Goal: Information Seeking & Learning: Learn about a topic

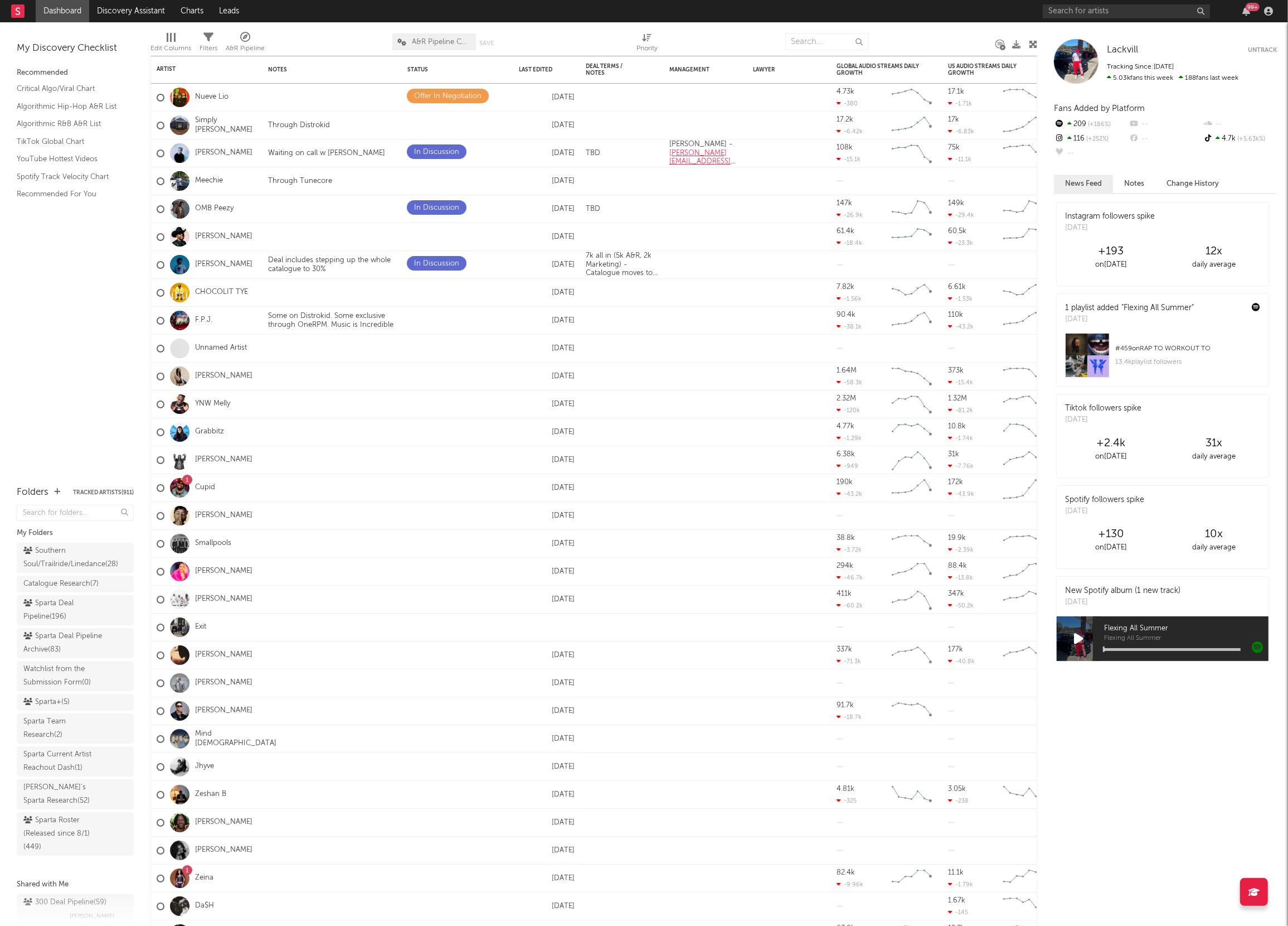
click at [1060, 22] on div "99 +" at bounding box center [1160, 10] width 234 height 22
click at [1060, 2] on div "99 +" at bounding box center [1160, 10] width 234 height 22
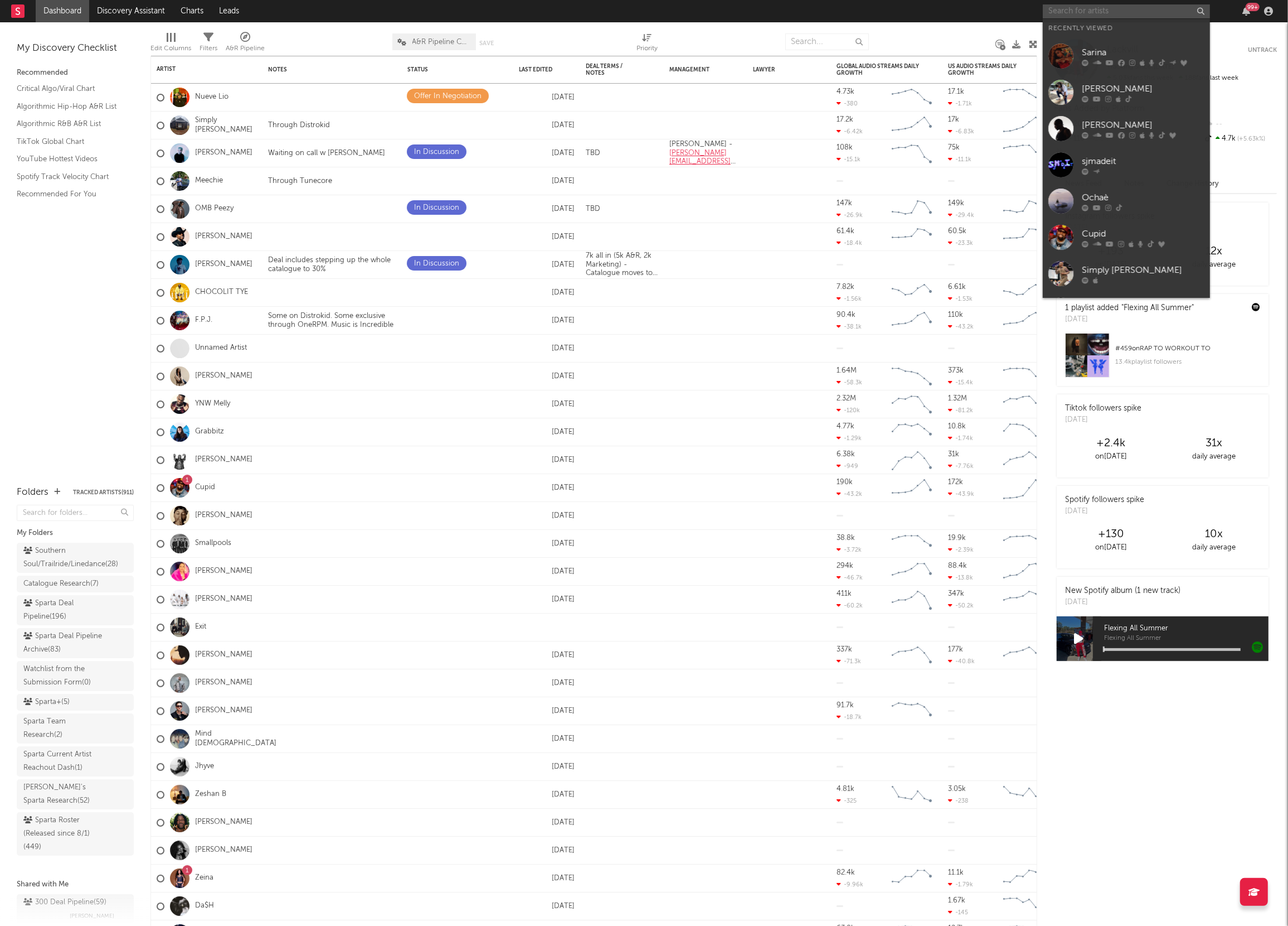
click at [1059, 8] on input "text" at bounding box center [1126, 11] width 167 height 14
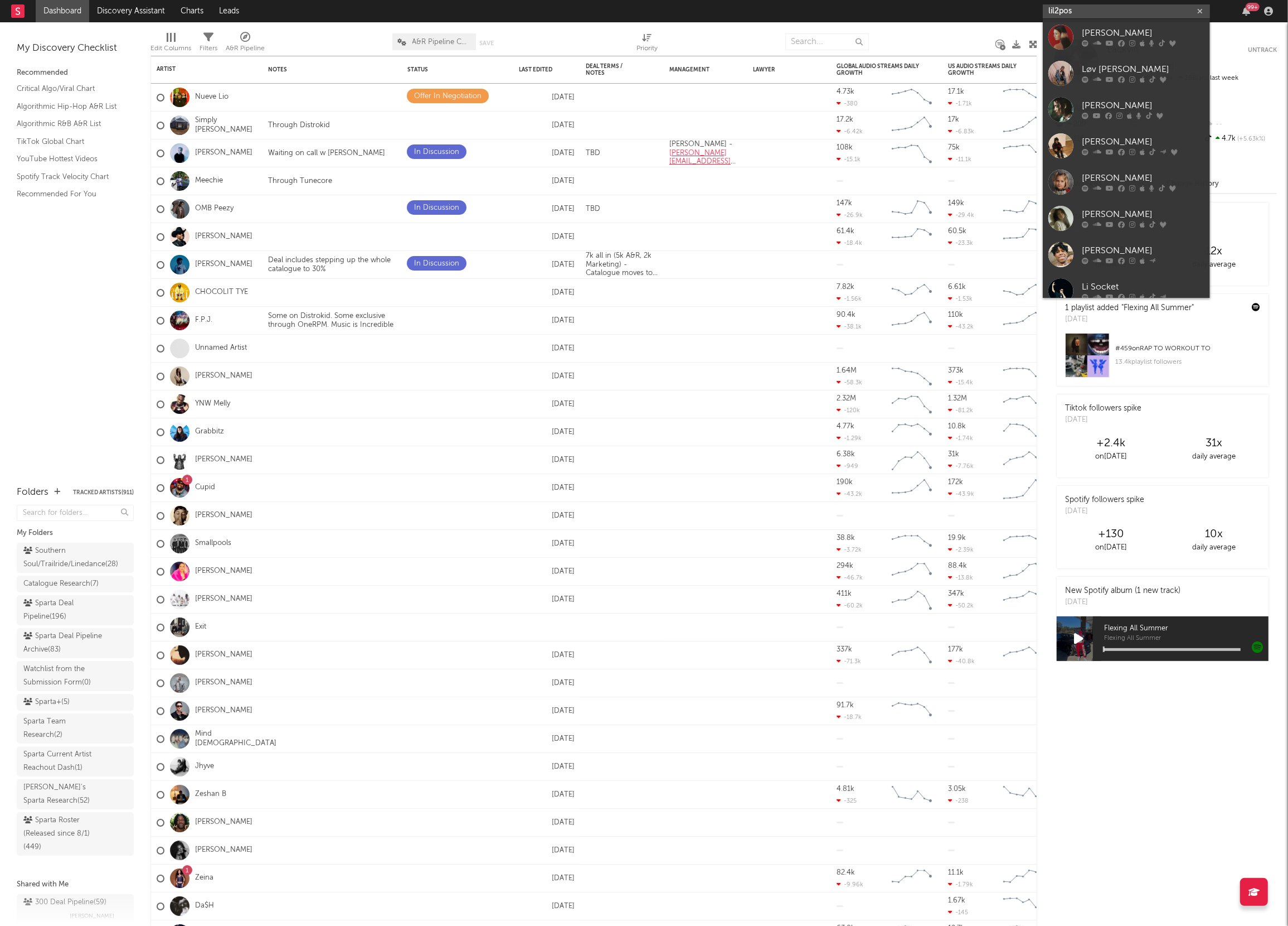
type input "lil2posh"
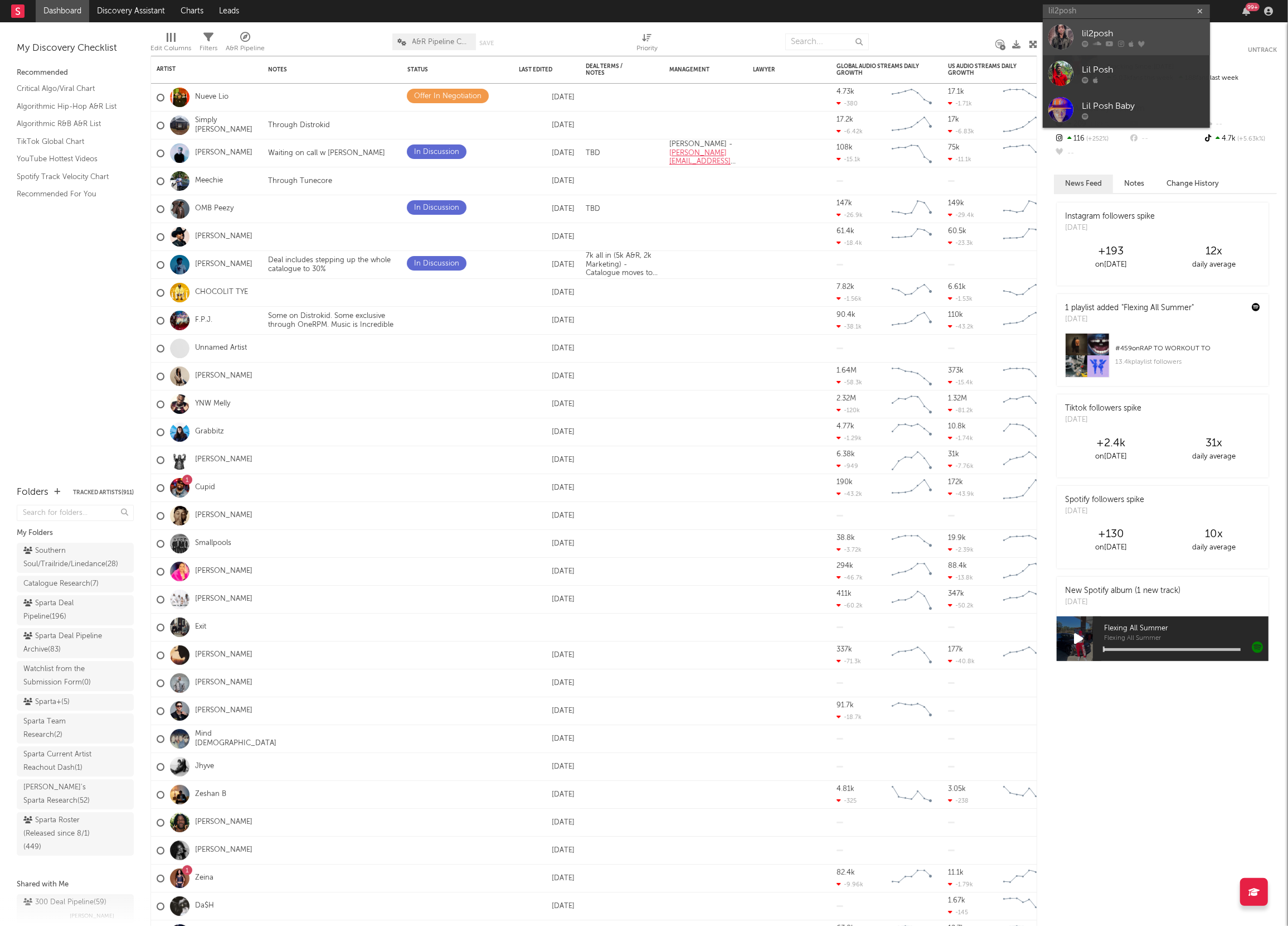
click at [1060, 37] on div at bounding box center [1061, 37] width 25 height 25
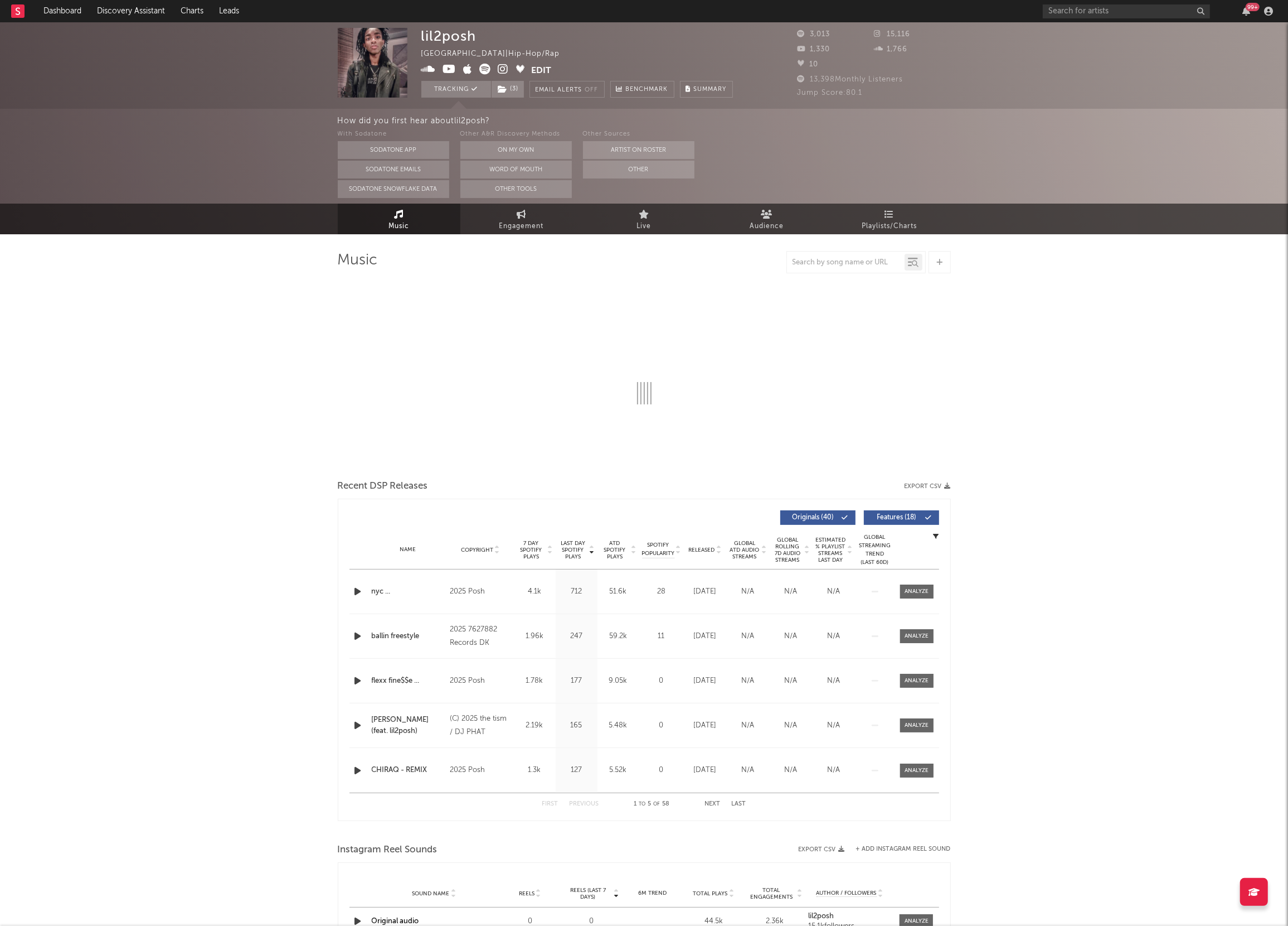
select select "6m"
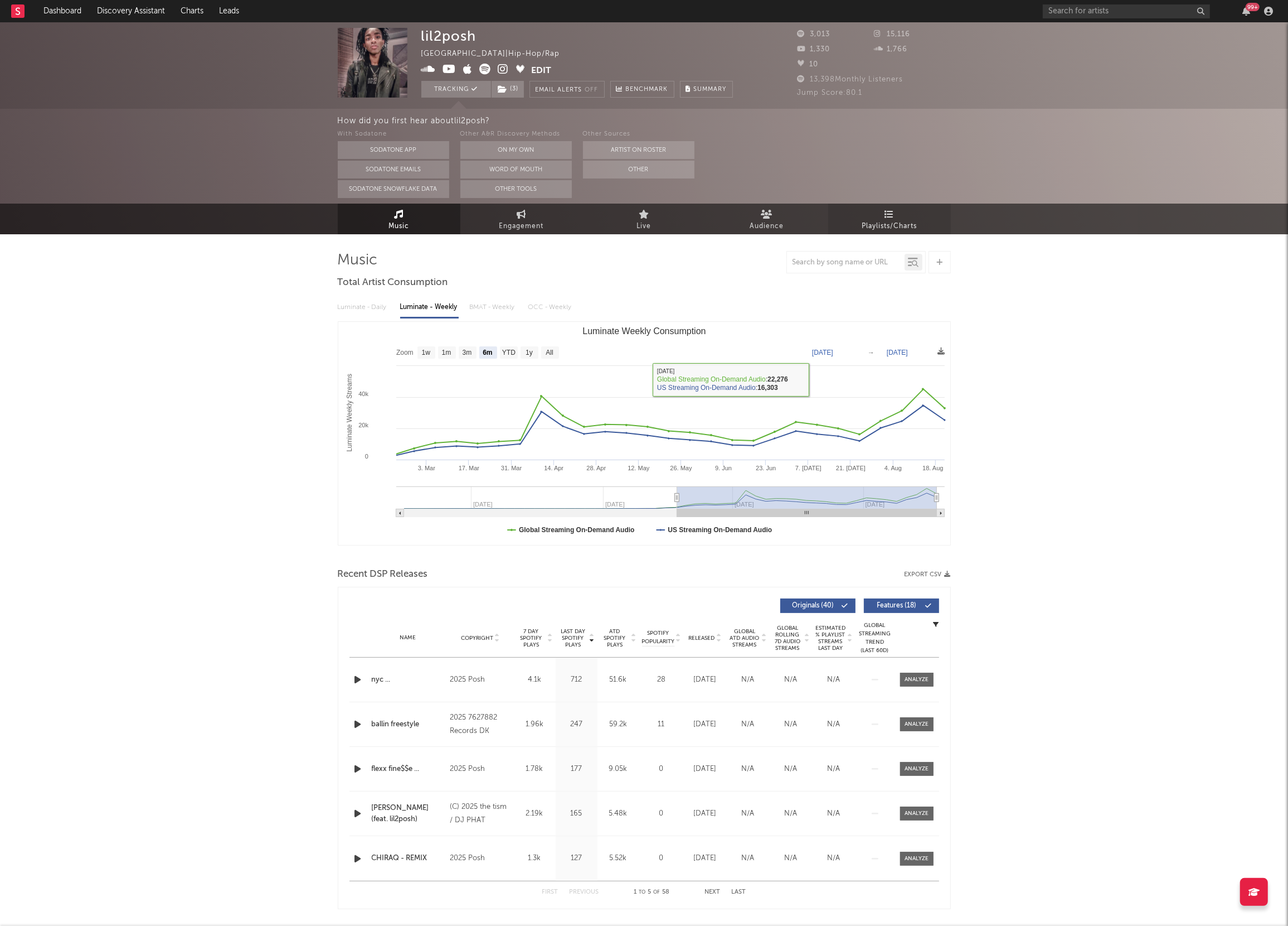
click at [904, 231] on span "Playlists/Charts" at bounding box center [889, 227] width 55 height 13
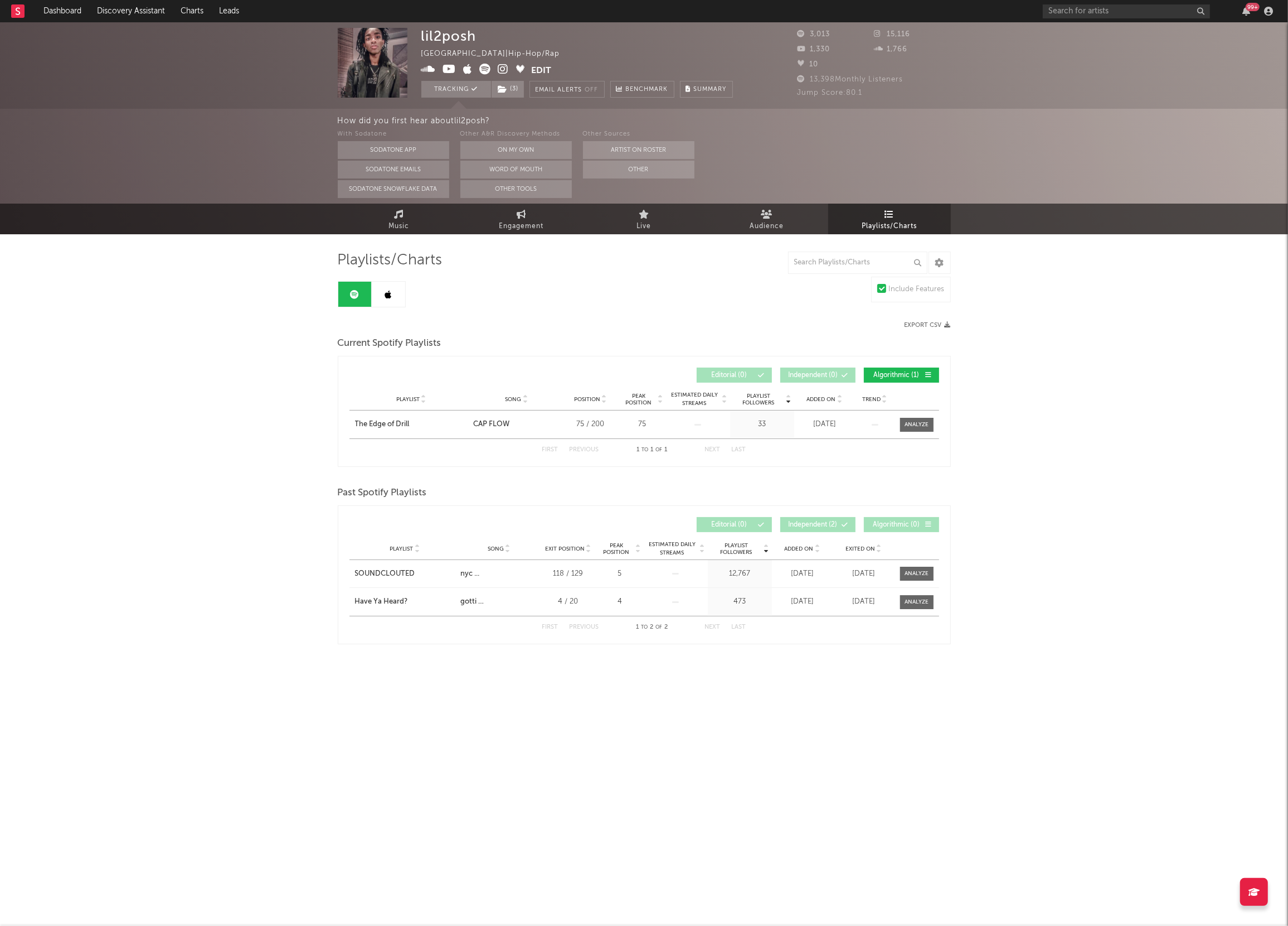
click at [387, 293] on icon at bounding box center [388, 294] width 7 height 9
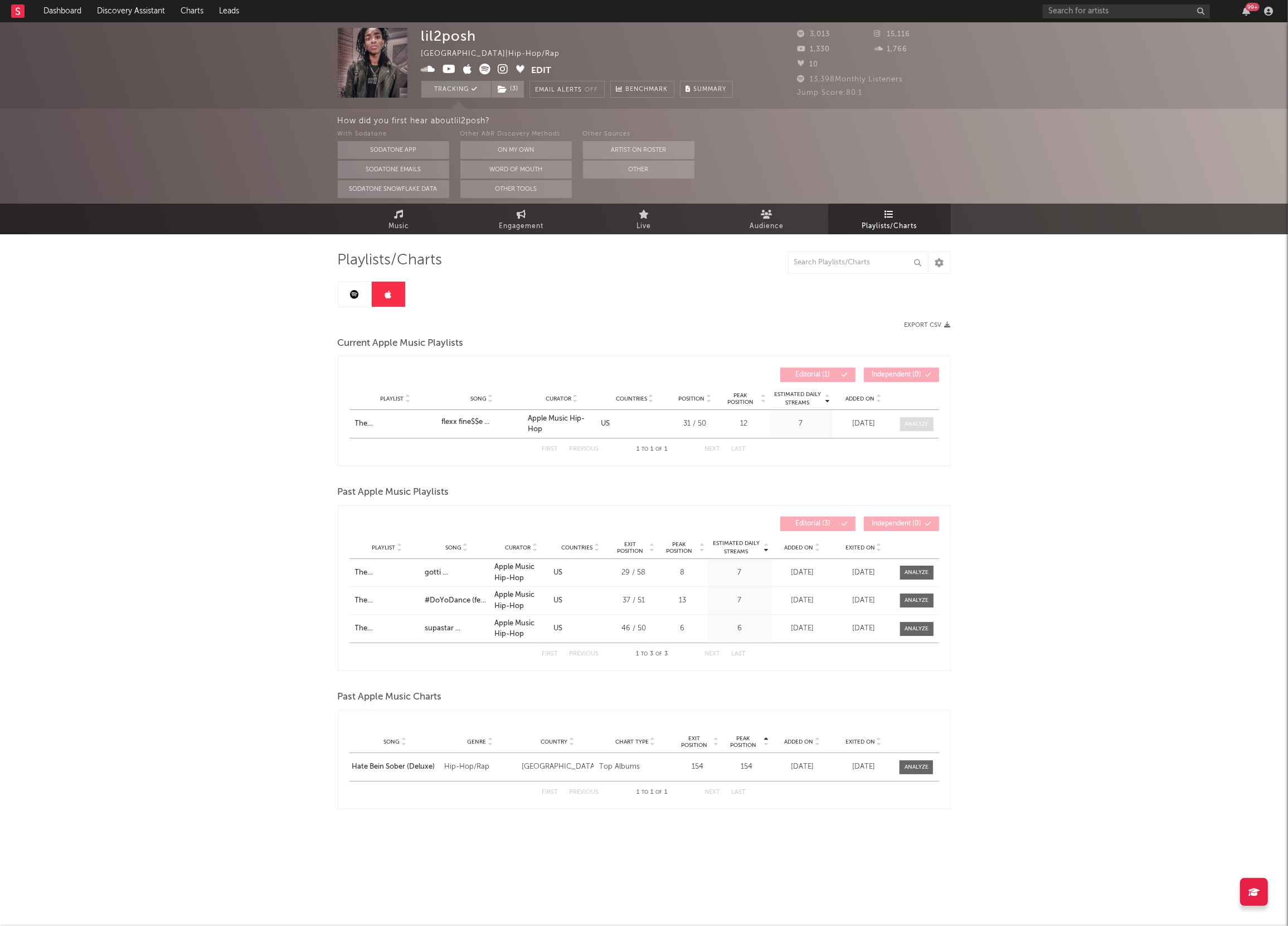
click at [918, 423] on div at bounding box center [916, 424] width 24 height 9
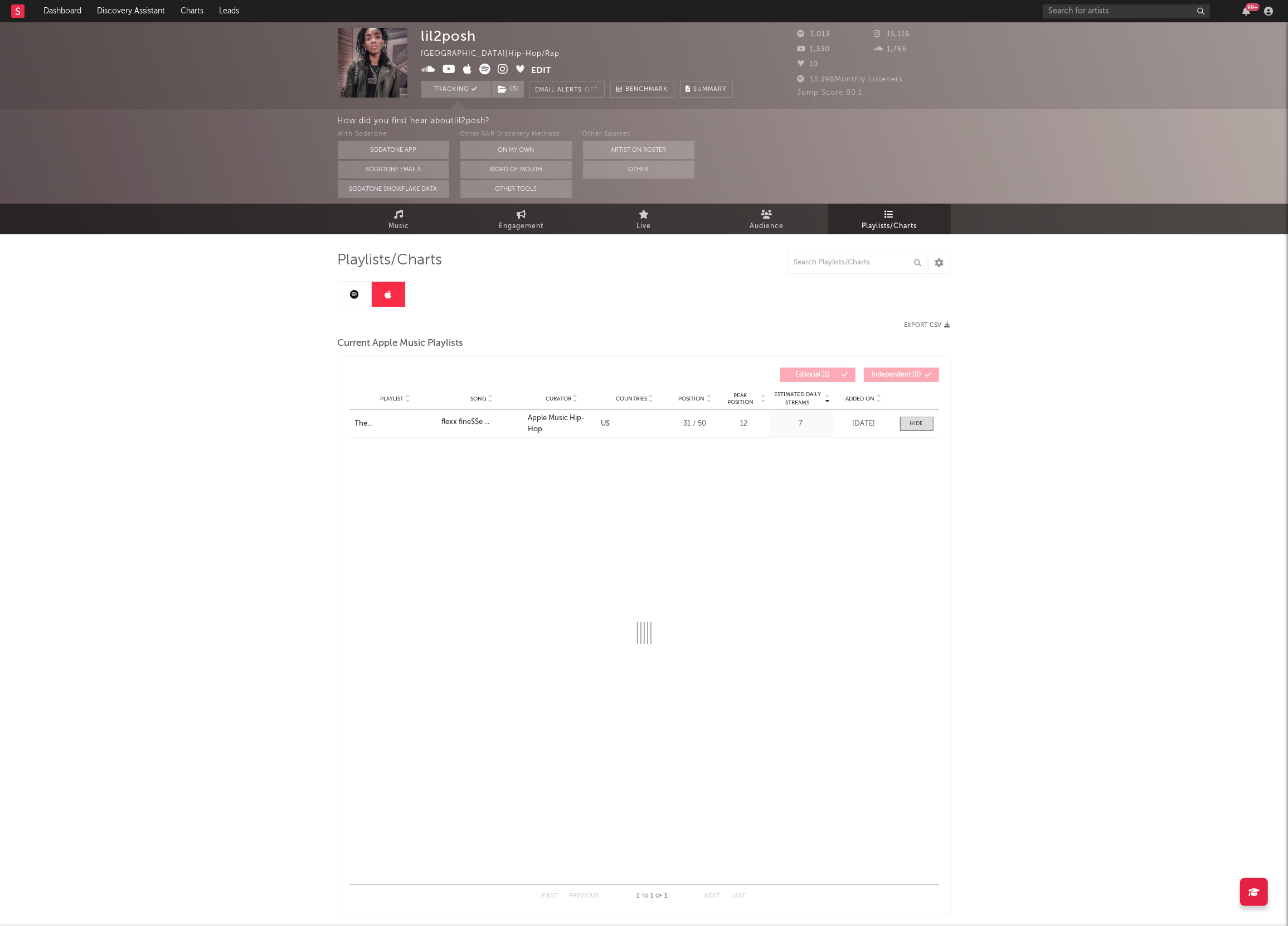
select select "1w"
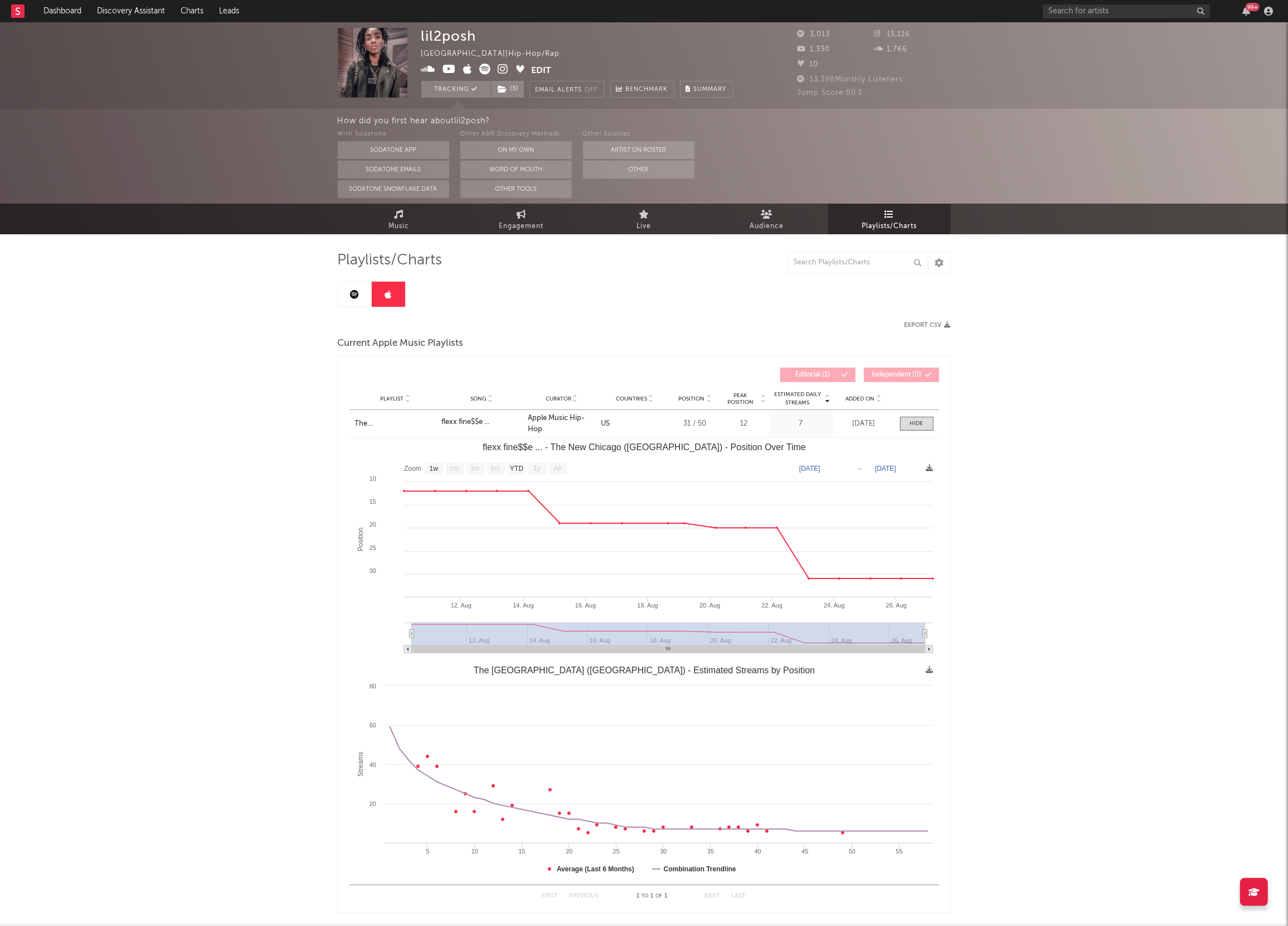
click at [918, 440] on rect "flexx fine$$e ... - The New Chicago (US) - Position Over Time" at bounding box center [643, 549] width 589 height 223
click at [918, 430] on span at bounding box center [916, 424] width 33 height 14
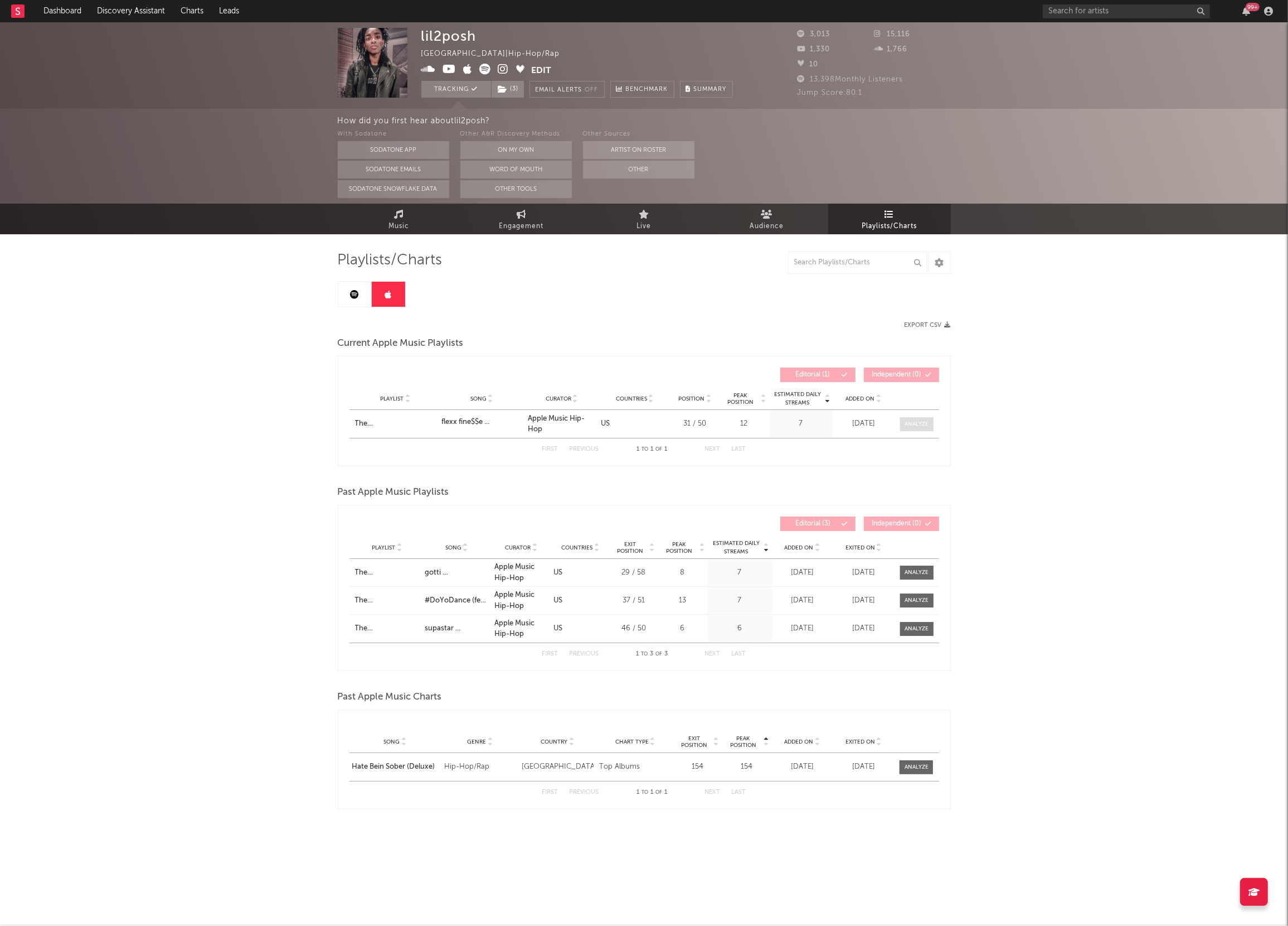
click at [917, 420] on div at bounding box center [916, 424] width 24 height 9
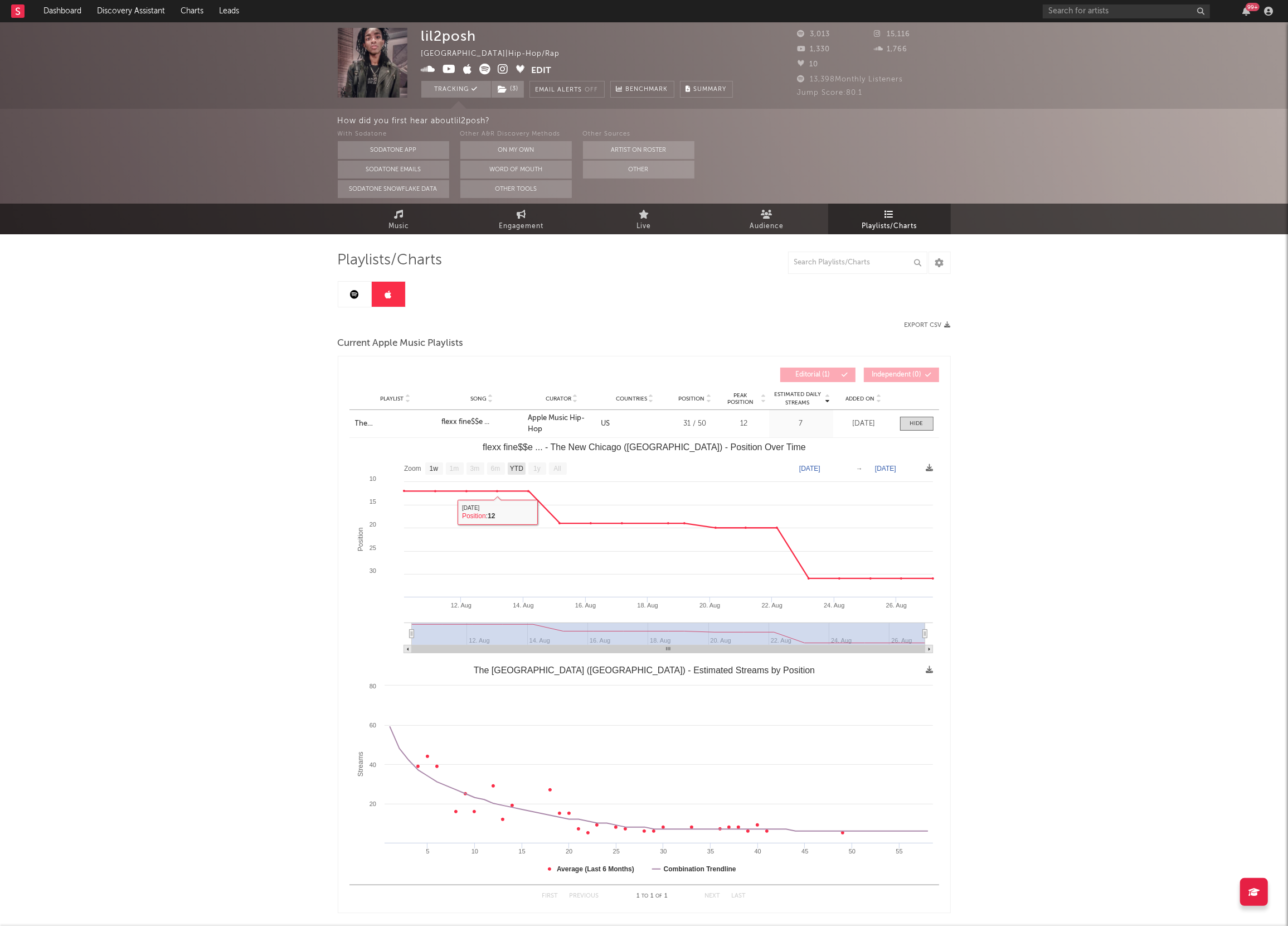
click at [520, 465] on text "YTD" at bounding box center [517, 469] width 13 height 8
click at [517, 468] on text "YTD" at bounding box center [516, 469] width 13 height 8
select select "YTD"
click at [913, 428] on span at bounding box center [916, 424] width 33 height 14
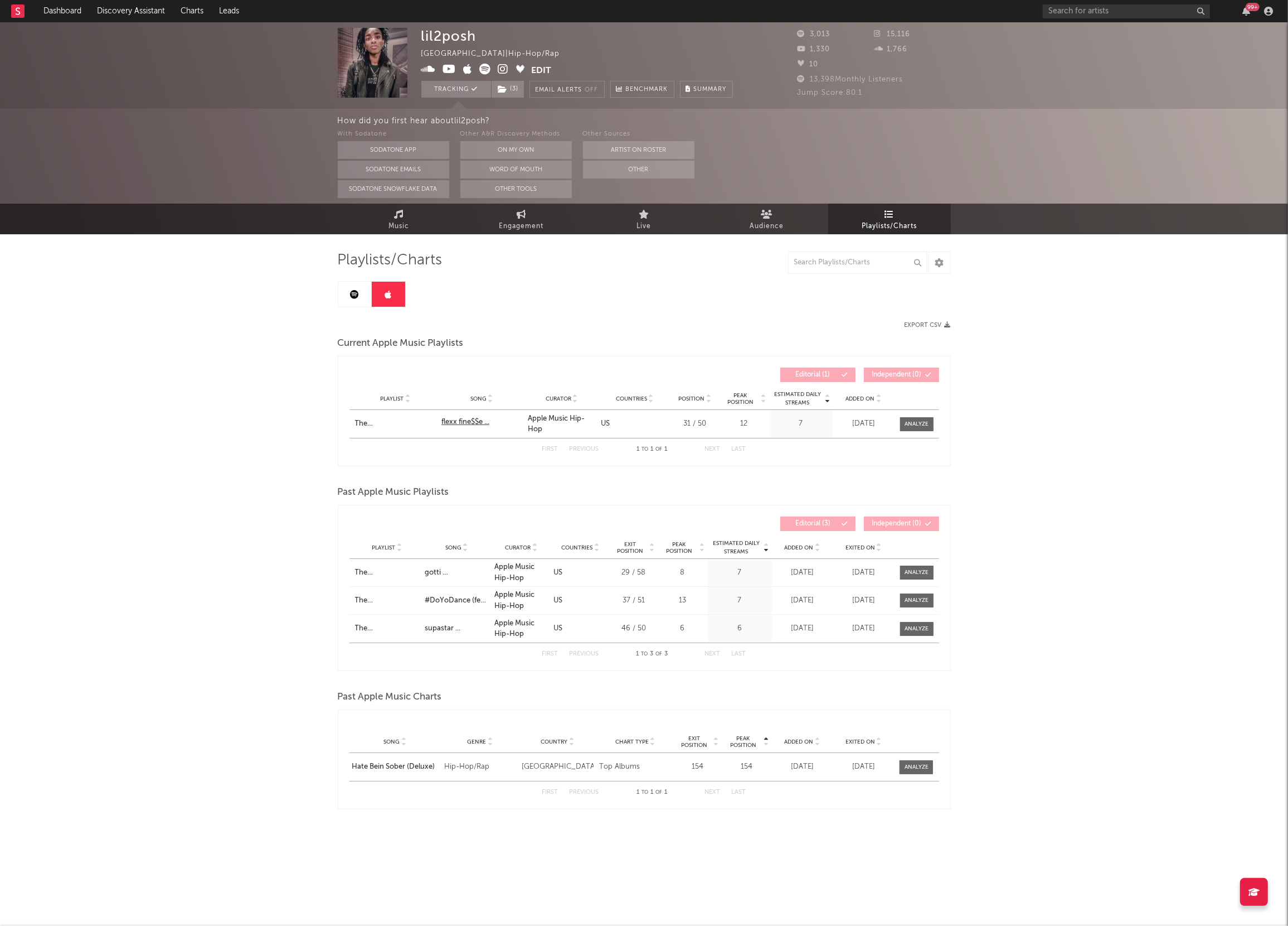
click at [452, 422] on div "flexx fine$$e ..." at bounding box center [465, 423] width 48 height 11
click at [195, 401] on div "lil2posh [GEOGRAPHIC_DATA] | Hip-Hop/Rap Edit Tracking ( 3 ) Email Alerts Off B…" at bounding box center [644, 448] width 1288 height 854
click at [345, 303] on link at bounding box center [355, 294] width 33 height 25
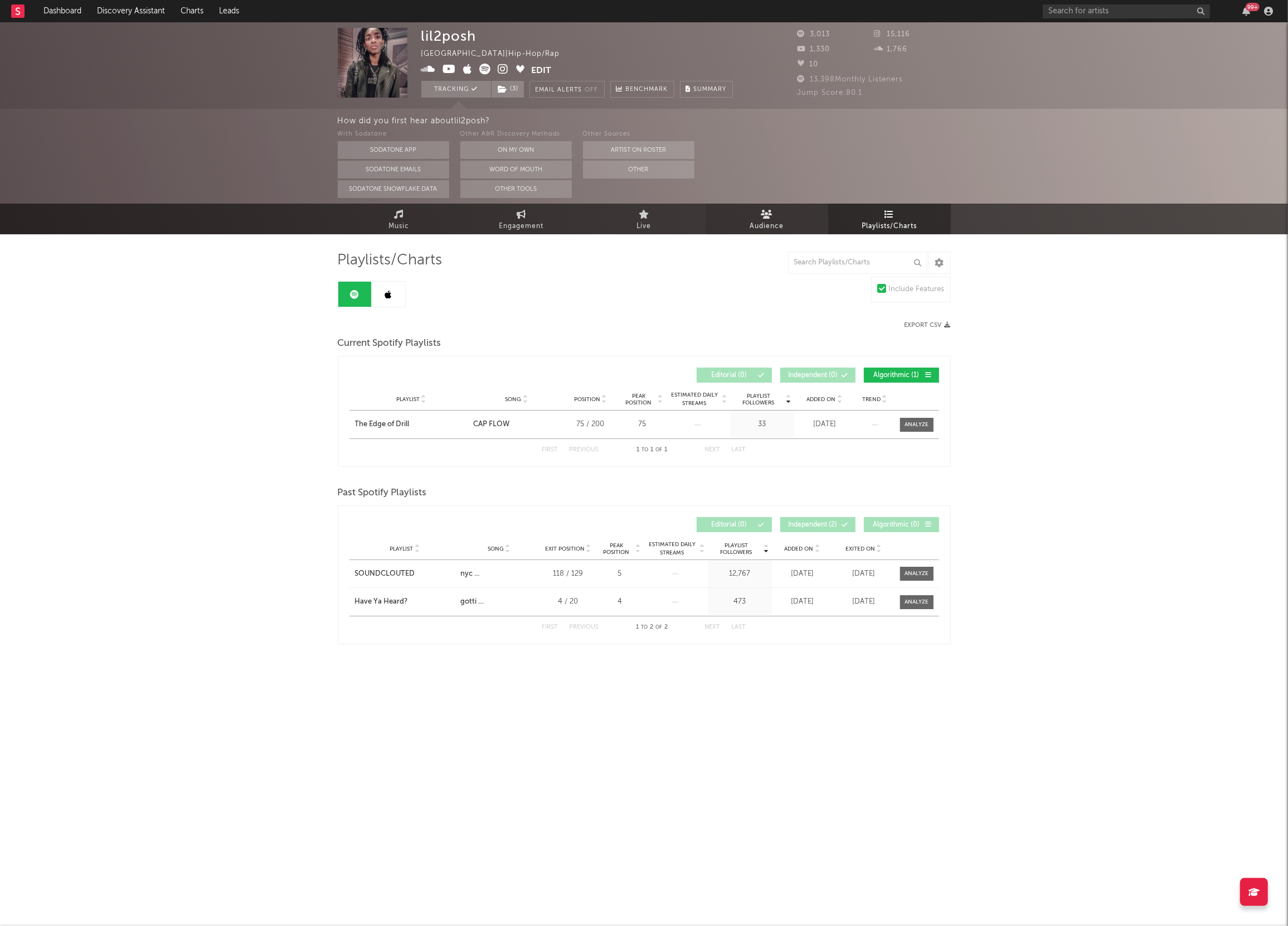
click at [753, 216] on link "Audience" at bounding box center [767, 219] width 123 height 30
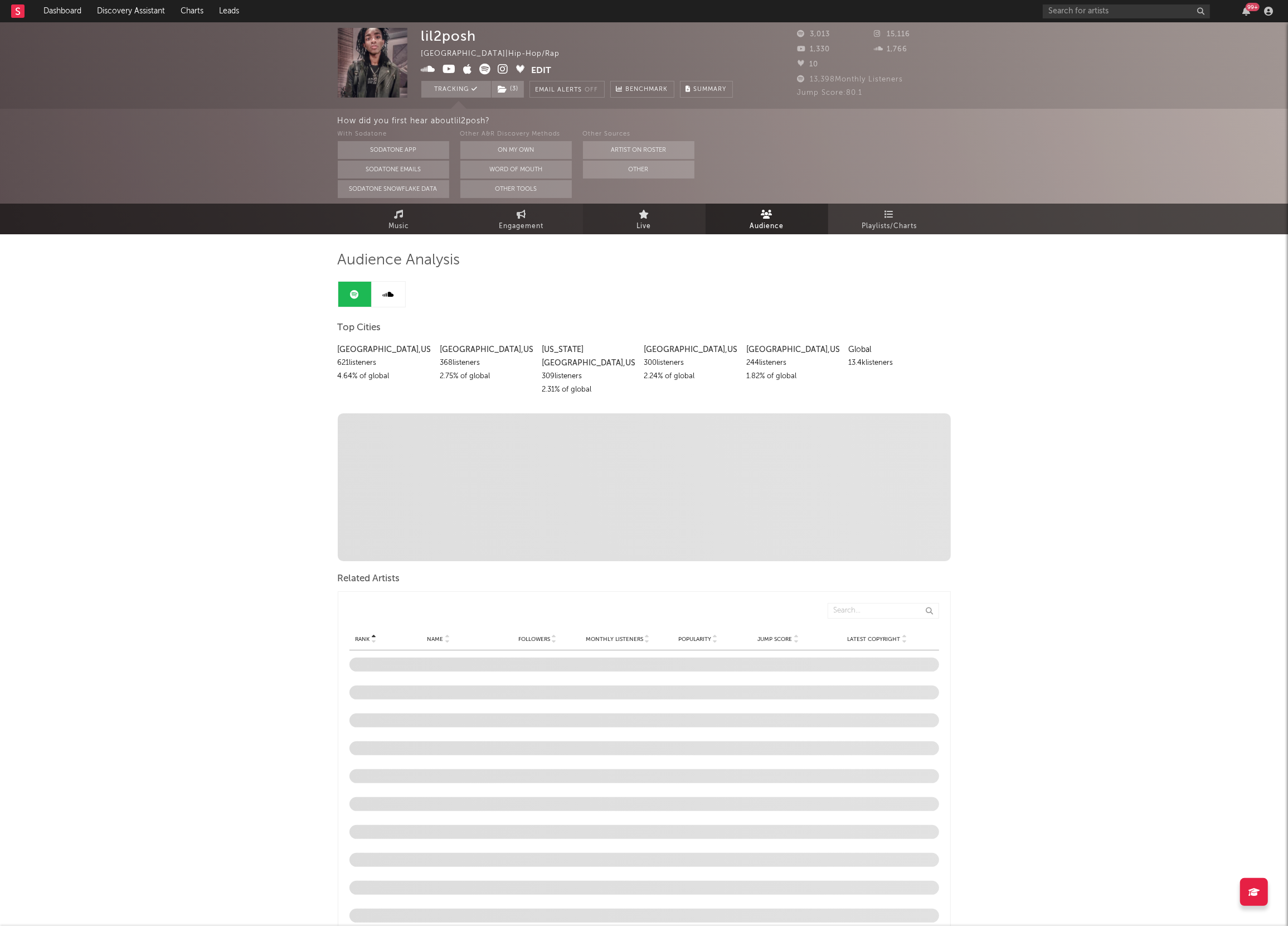
click at [625, 223] on link "Live" at bounding box center [644, 219] width 123 height 30
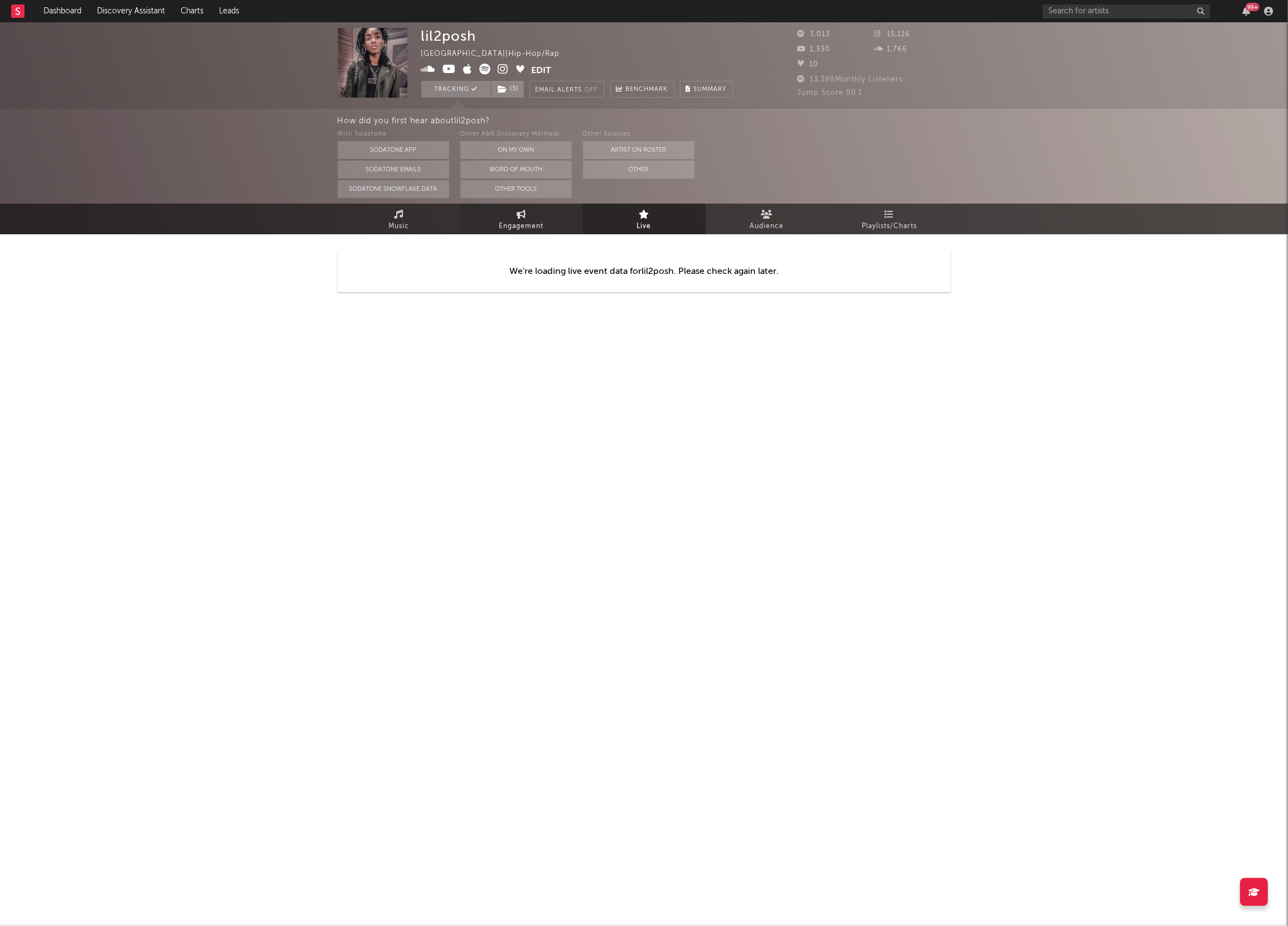
click at [507, 217] on link "Engagement" at bounding box center [521, 219] width 123 height 30
select select "1w"
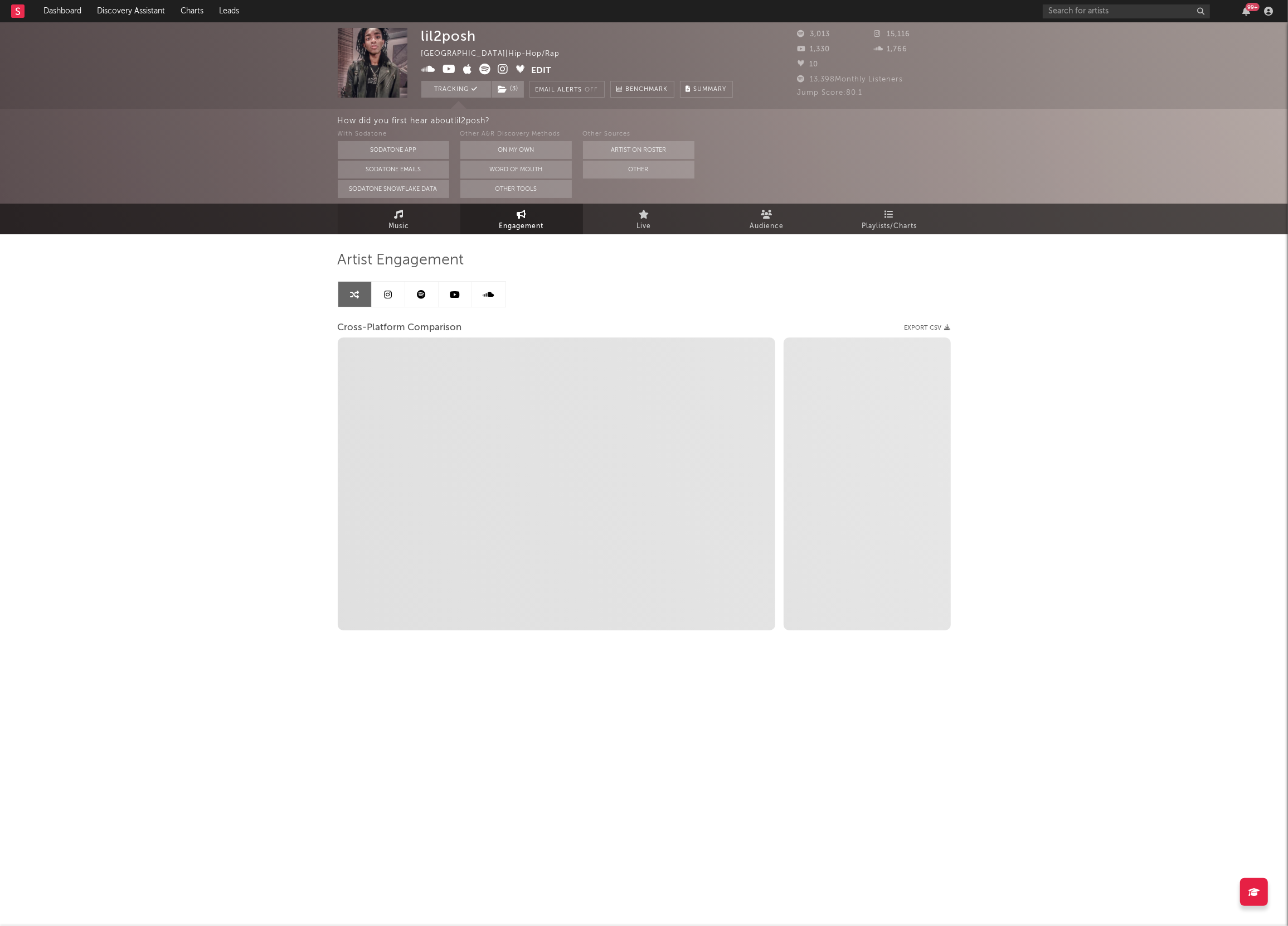
click at [426, 219] on link "Music" at bounding box center [399, 219] width 123 height 30
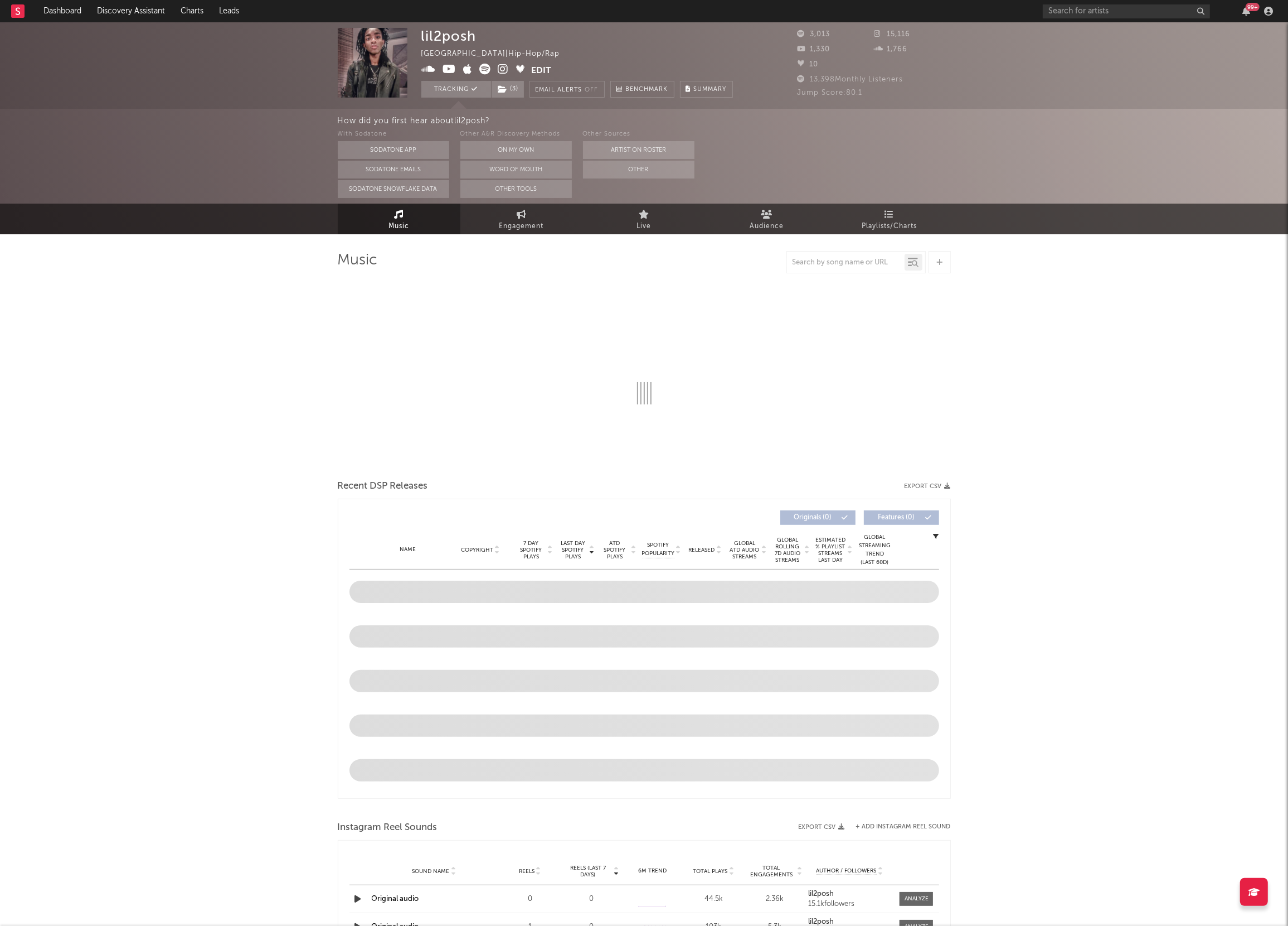
select select "6m"
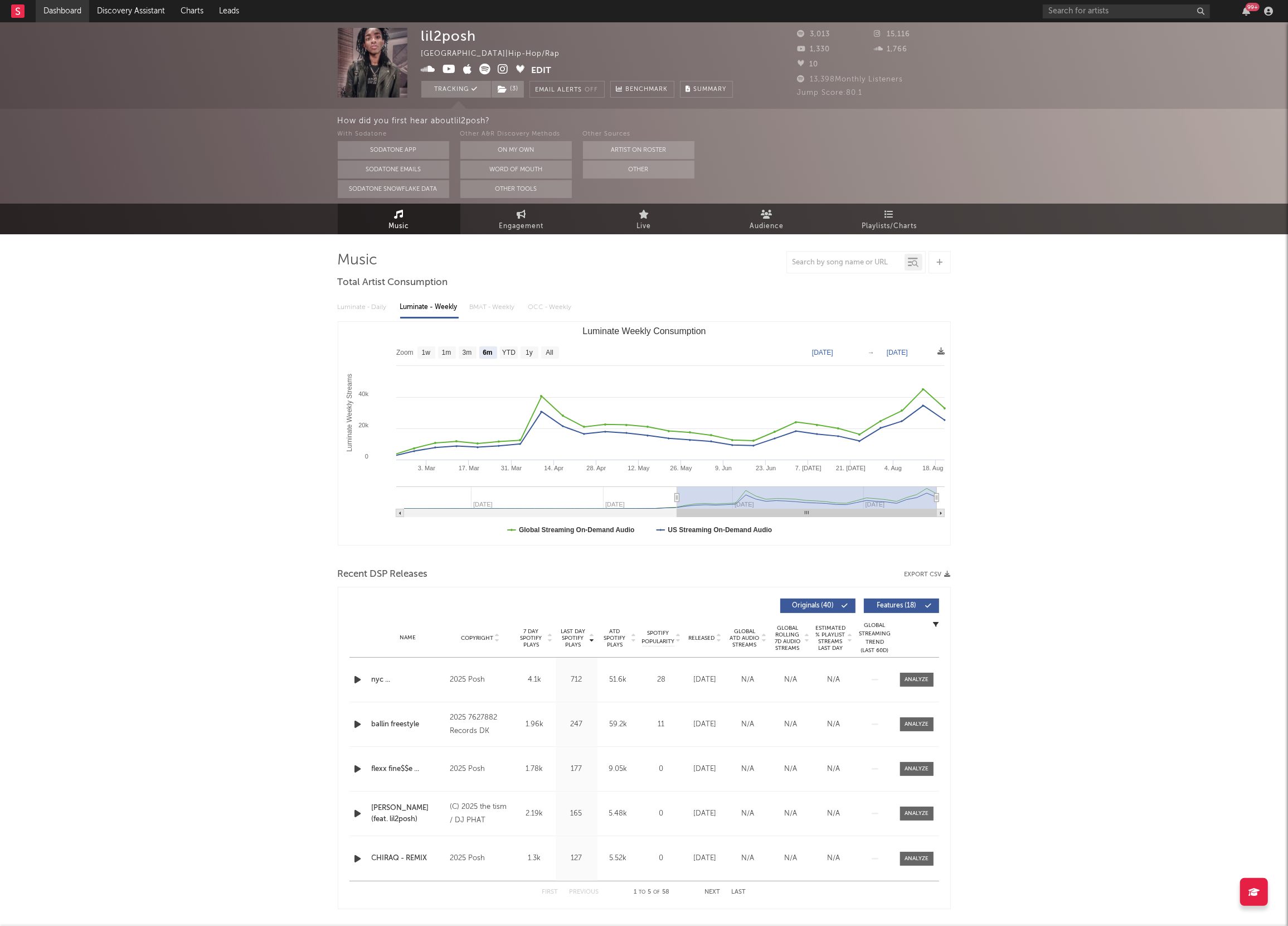
click at [56, 12] on link "Dashboard" at bounding box center [63, 10] width 53 height 22
